Goal: Task Accomplishment & Management: Manage account settings

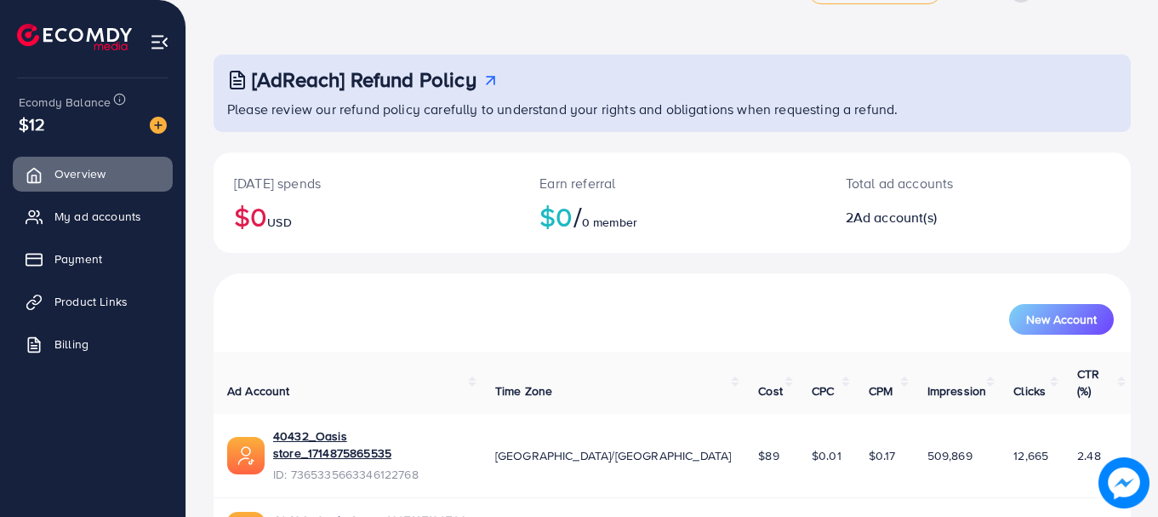
scroll to position [136, 0]
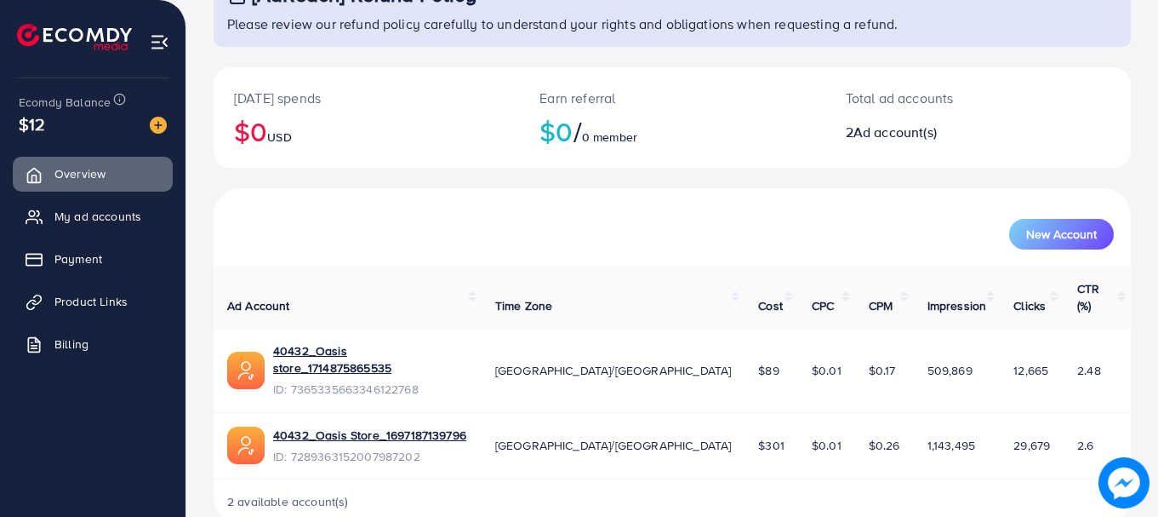
drag, startPoint x: 403, startPoint y: 328, endPoint x: 319, endPoint y: 180, distance: 169.2
click at [319, 180] on div "Today's spends $0 USD Earn referral $0 / 0 member Total ad accounts 2 Ad accoun…" at bounding box center [673, 127] width 918 height 121
click at [135, 212] on span "My ad accounts" at bounding box center [102, 216] width 87 height 17
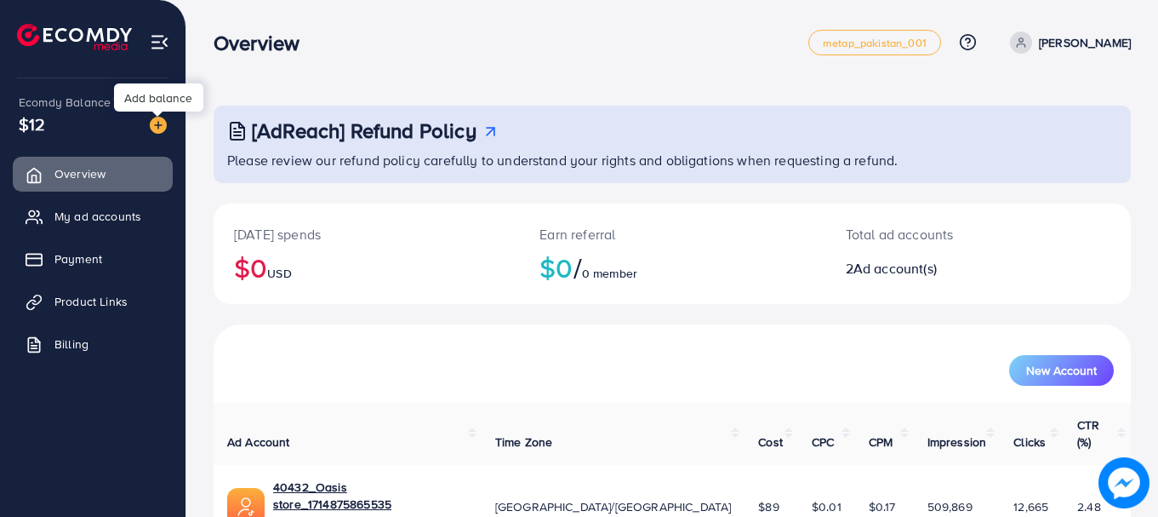
click at [156, 123] on img at bounding box center [158, 125] width 17 height 17
click at [1068, 365] on span "New Account" at bounding box center [1062, 370] width 71 height 12
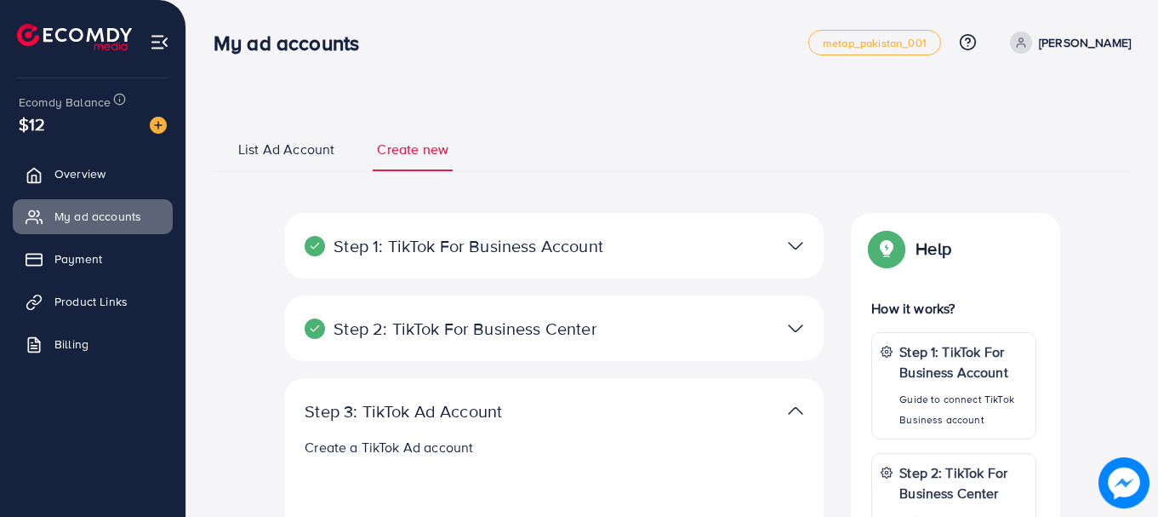
select select
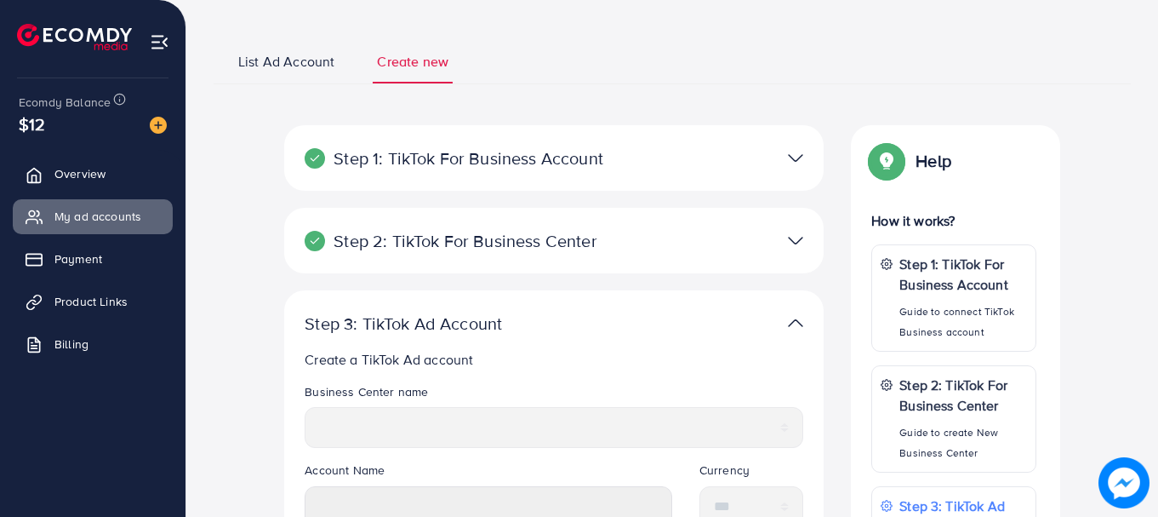
scroll to position [81, 0]
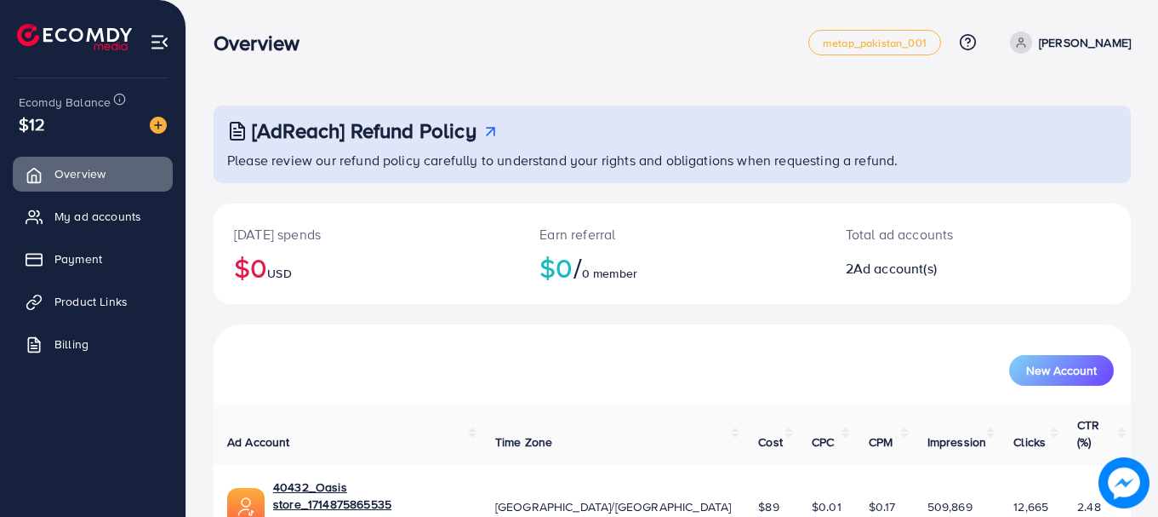
click at [1050, 39] on p "[PERSON_NAME]" at bounding box center [1085, 42] width 92 height 20
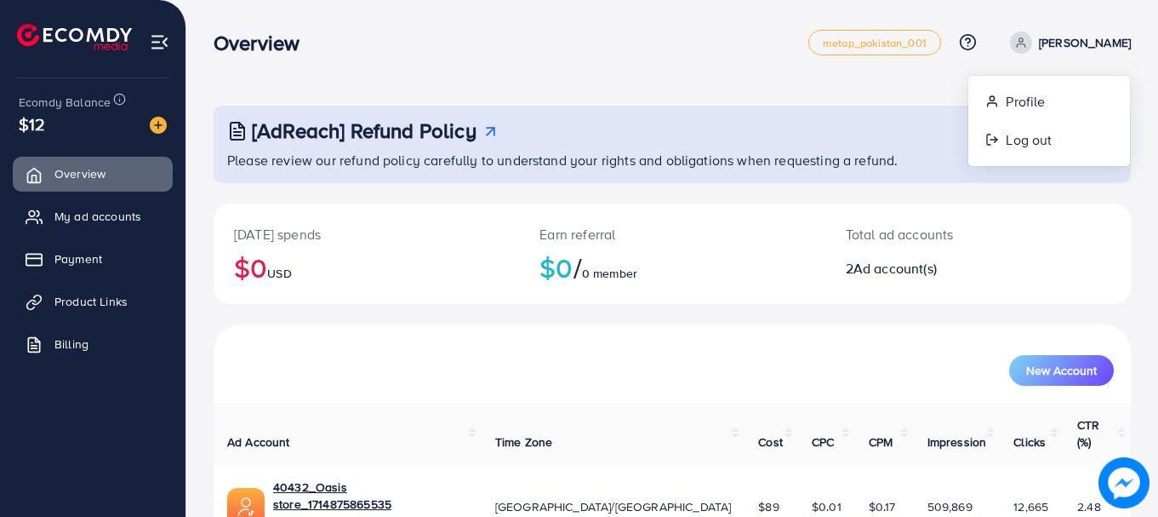
click at [1050, 39] on p "[PERSON_NAME]" at bounding box center [1085, 42] width 92 height 20
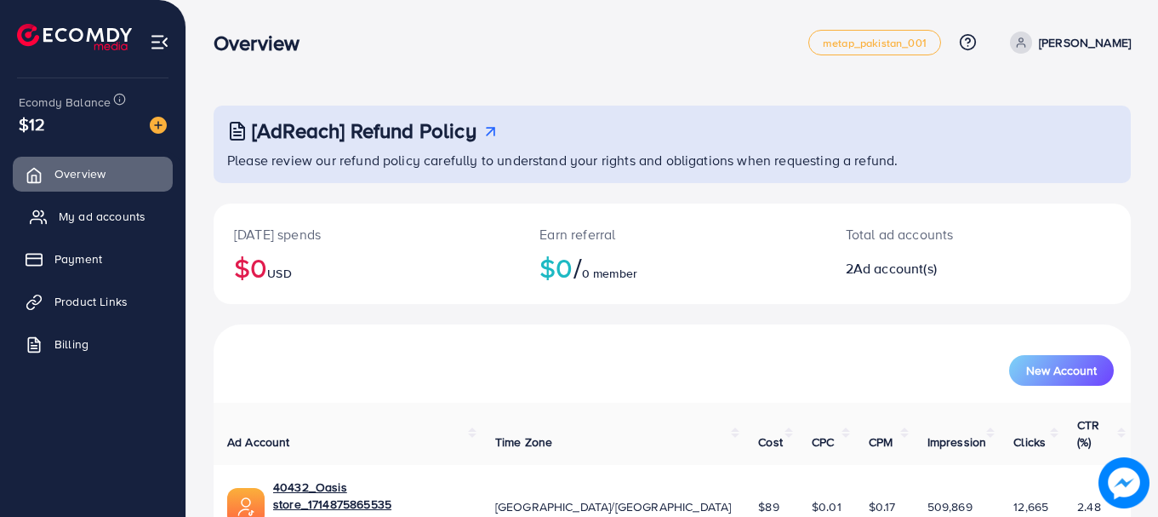
click at [108, 223] on span "My ad accounts" at bounding box center [102, 216] width 87 height 17
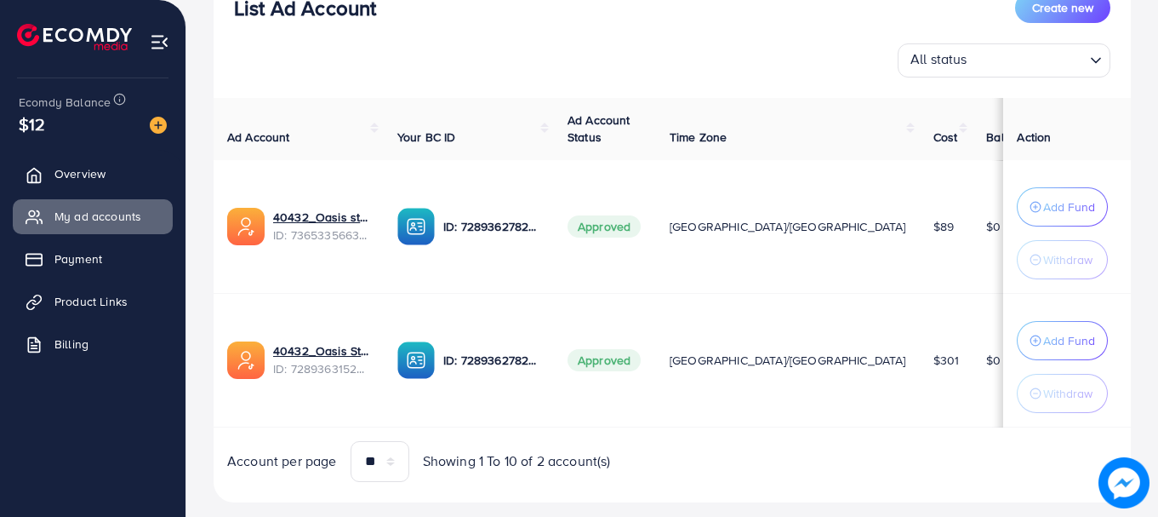
scroll to position [274, 0]
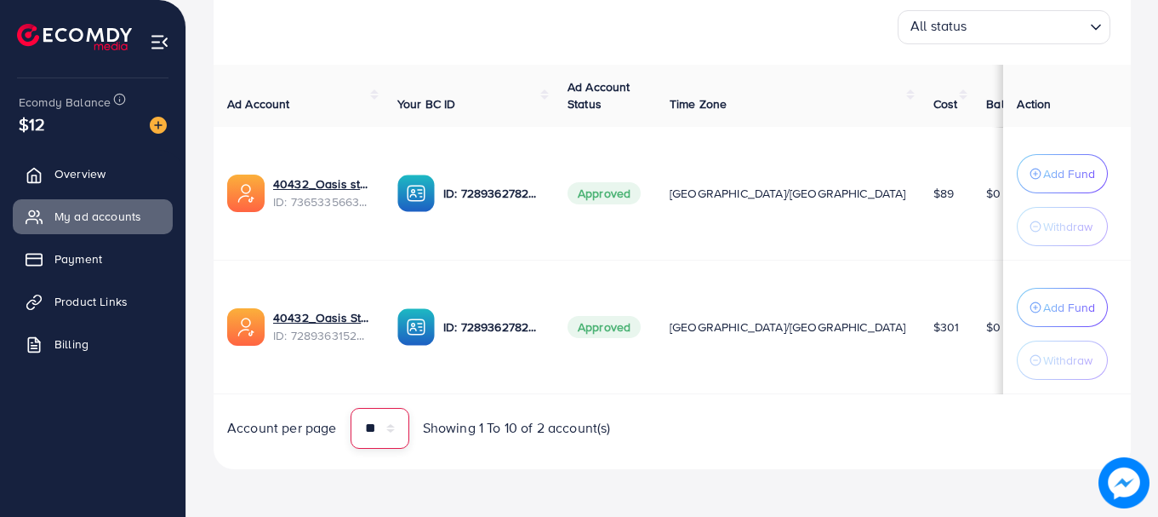
click at [393, 431] on select "** ** ** ***" at bounding box center [380, 428] width 59 height 41
click at [665, 400] on div "Ad Account Your BC ID Ad Account Status Time Zone Cost Balance Action 40432_Oas…" at bounding box center [673, 257] width 918 height 384
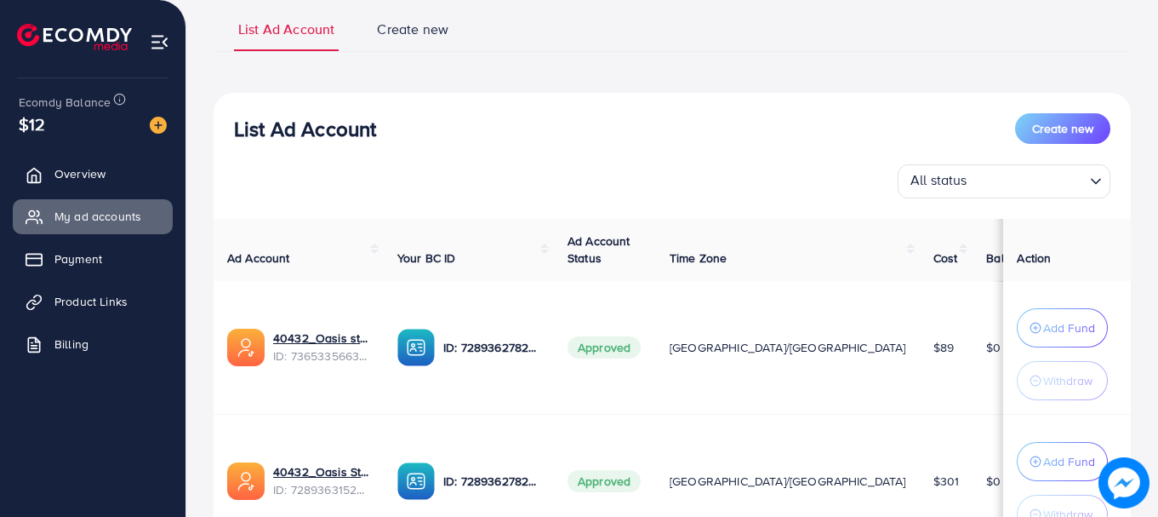
scroll to position [0, 0]
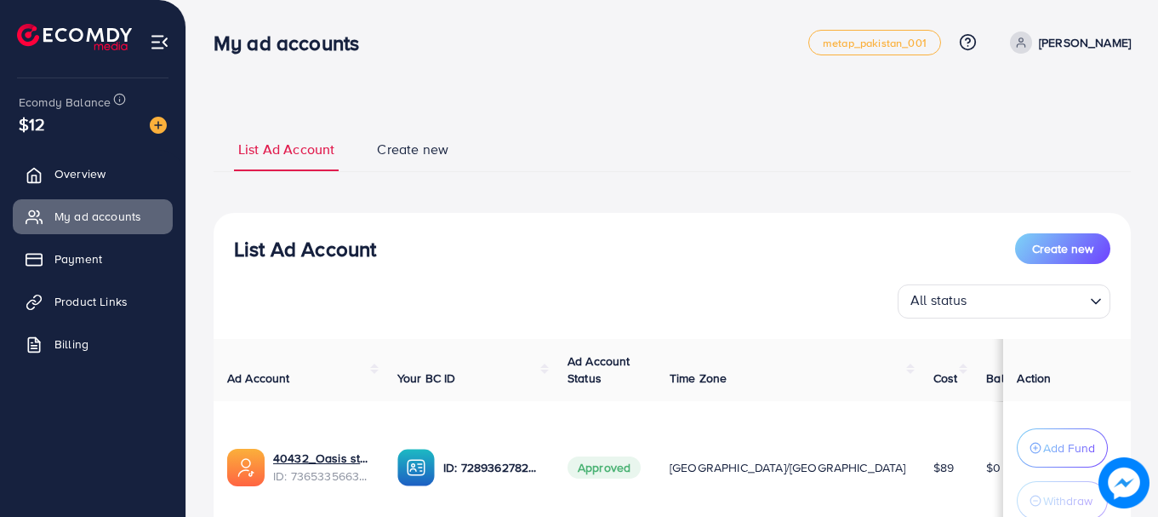
click at [426, 155] on span "Create new" at bounding box center [412, 150] width 71 height 20
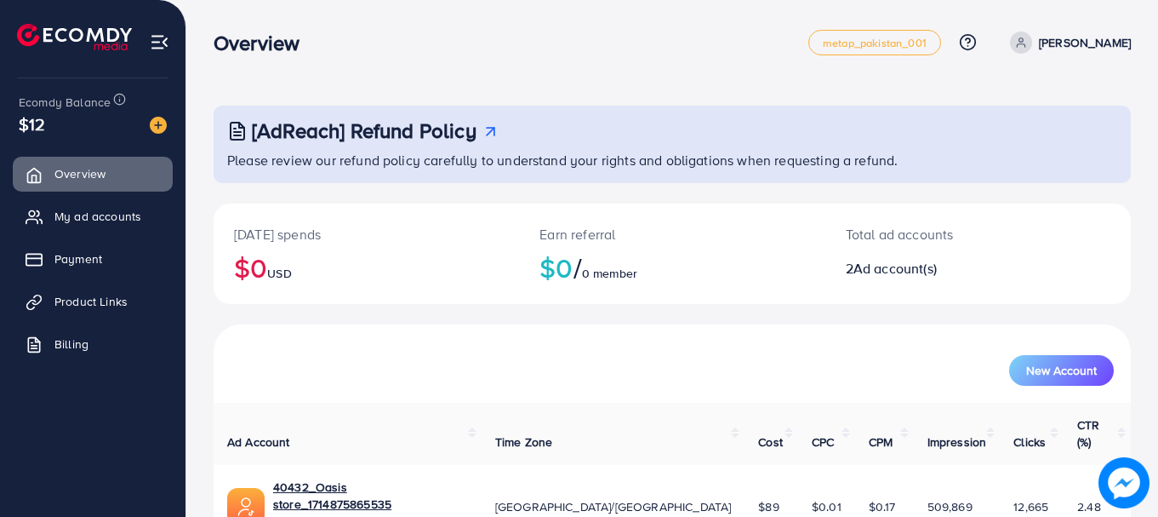
click at [1039, 42] on p "[PERSON_NAME]" at bounding box center [1085, 42] width 92 height 20
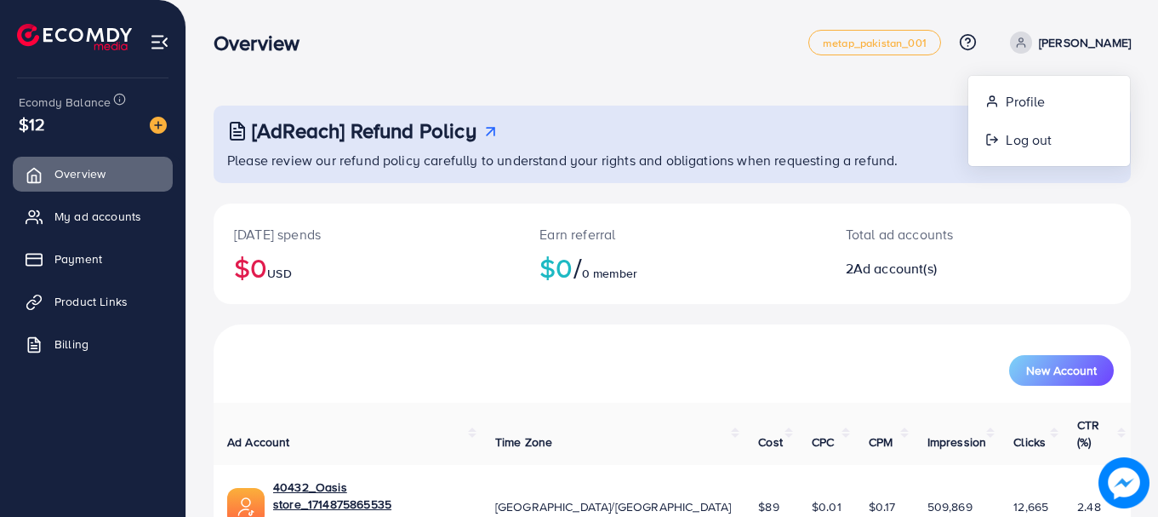
click at [1039, 42] on p "[PERSON_NAME]" at bounding box center [1085, 42] width 92 height 20
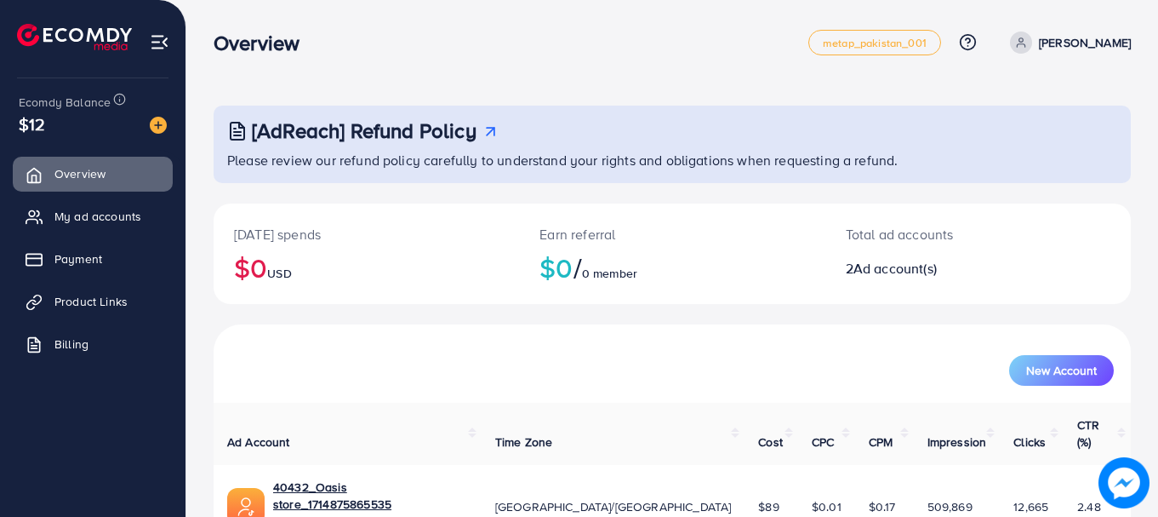
click at [152, 40] on img at bounding box center [160, 42] width 20 height 20
